Goal: Find specific page/section: Find specific page/section

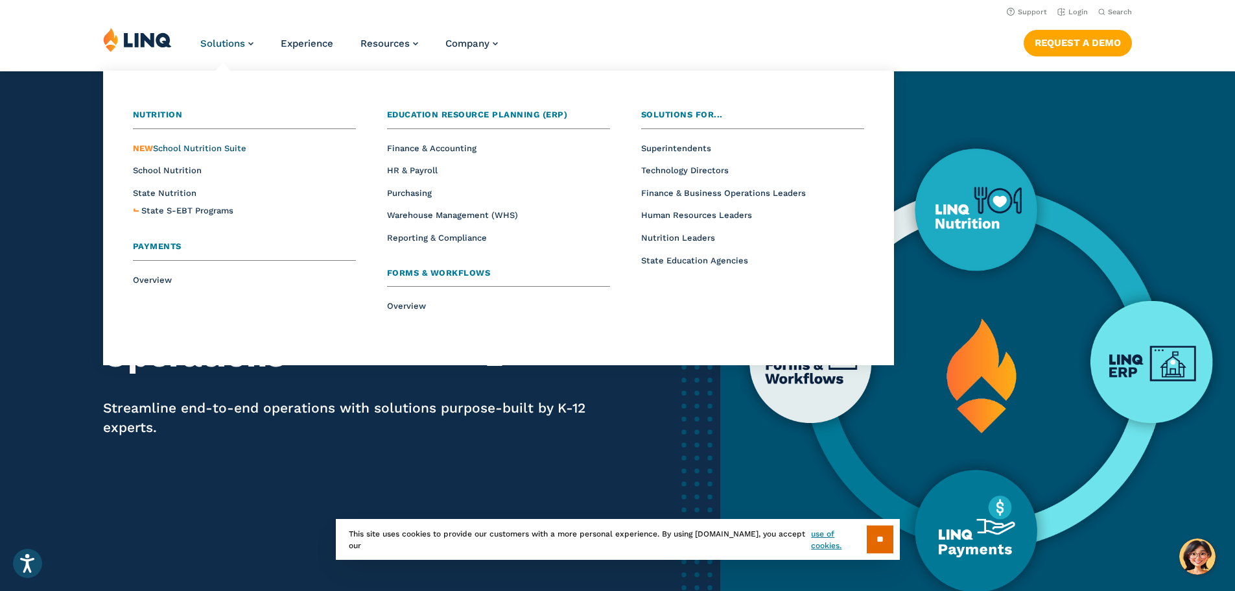
click at [196, 147] on span "NEW School Nutrition Suite" at bounding box center [189, 148] width 113 height 10
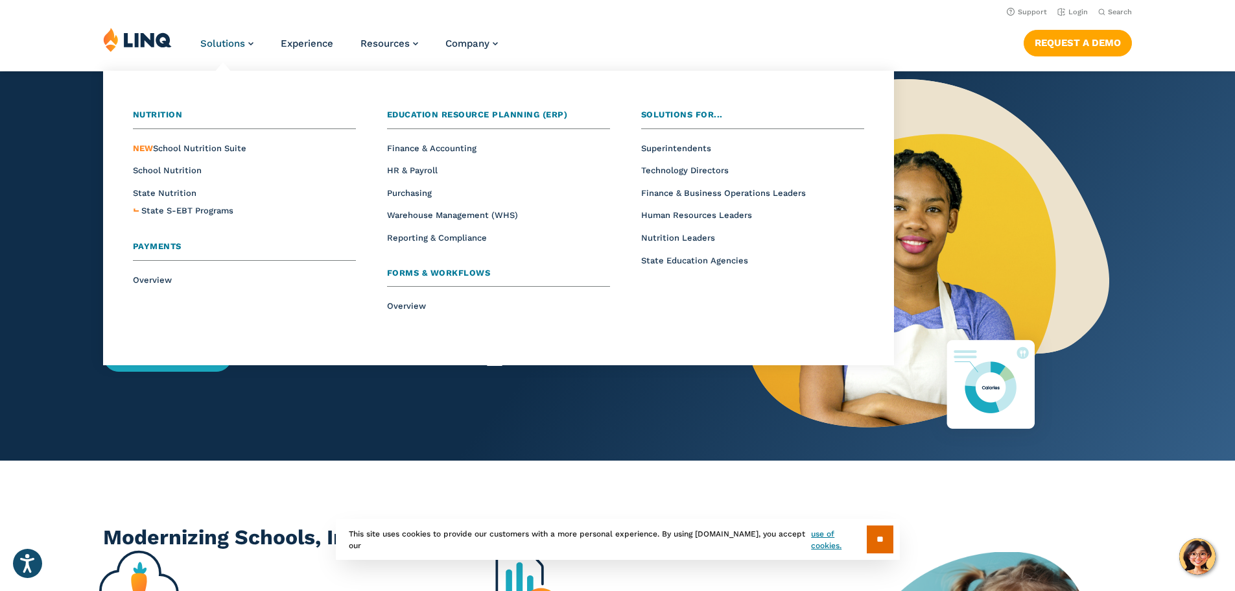
click at [160, 113] on span "Nutrition" at bounding box center [158, 115] width 50 height 10
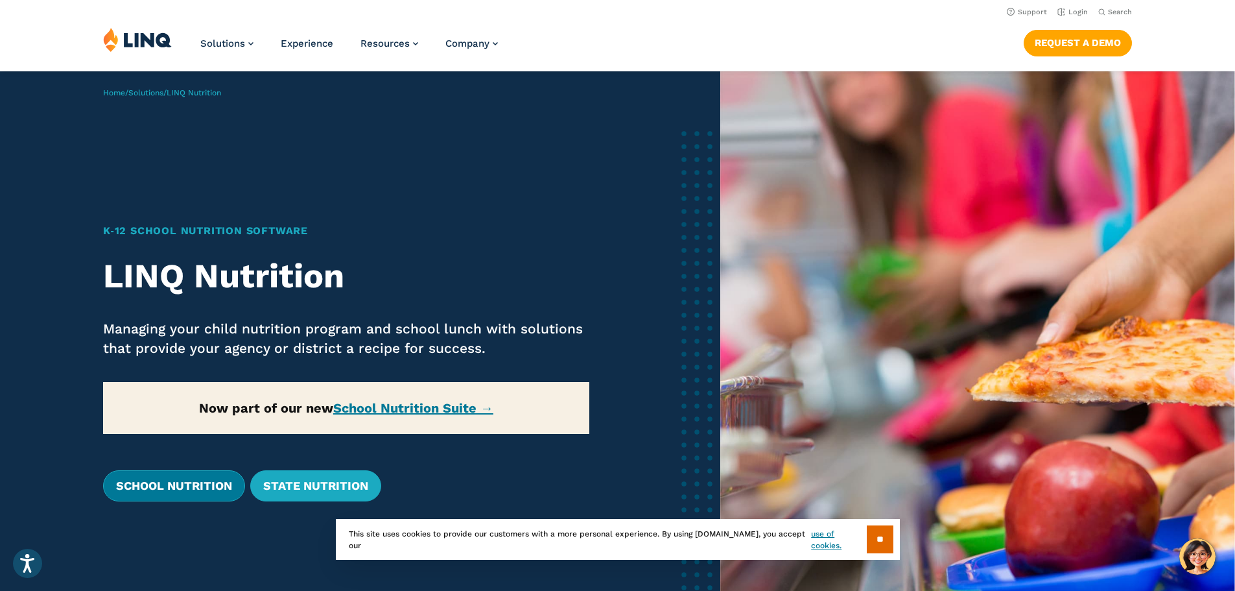
click at [193, 480] on link "School Nutrition" at bounding box center [174, 485] width 142 height 31
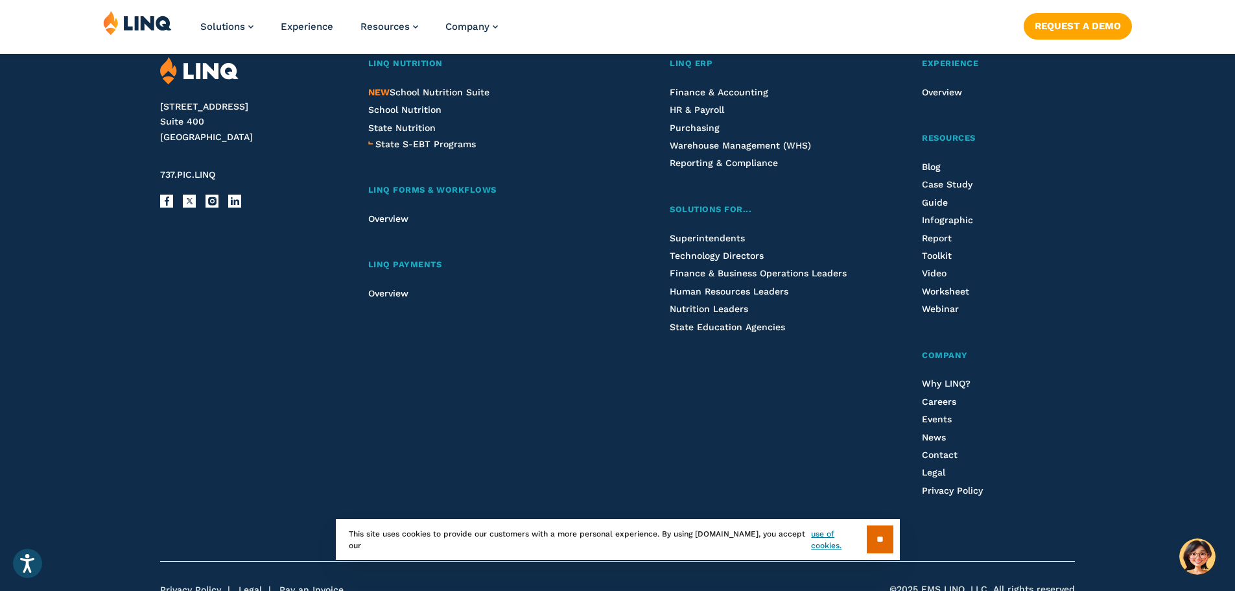
scroll to position [3415, 0]
